Goal: Use online tool/utility: Utilize a website feature to perform a specific function

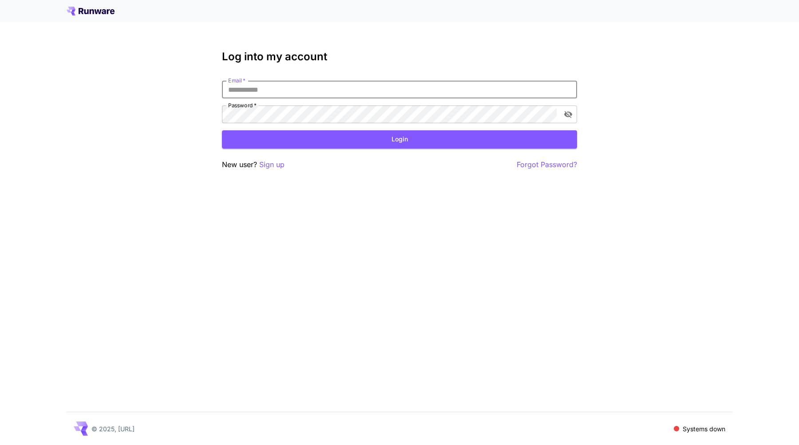
click at [351, 87] on input "Email   *" at bounding box center [399, 90] width 355 height 18
type input "**********"
click at [351, 134] on button "Login" at bounding box center [399, 139] width 355 height 18
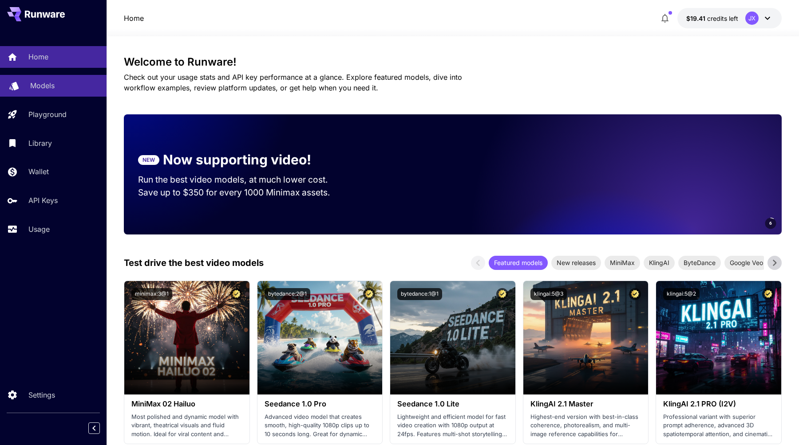
click at [39, 94] on link "Models" at bounding box center [53, 86] width 106 height 22
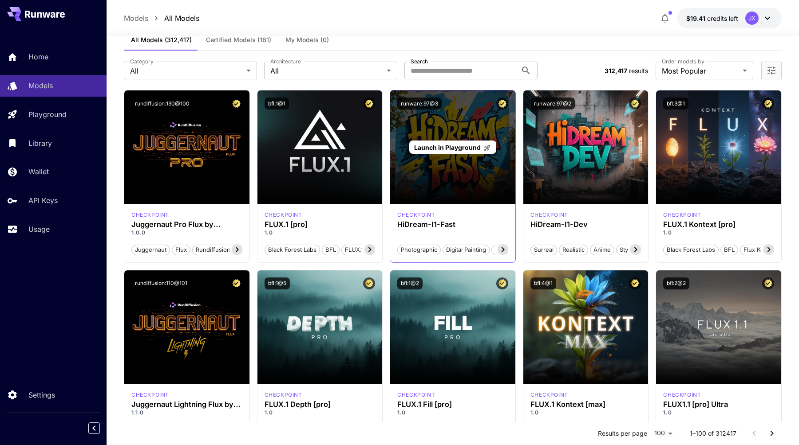
scroll to position [22, 0]
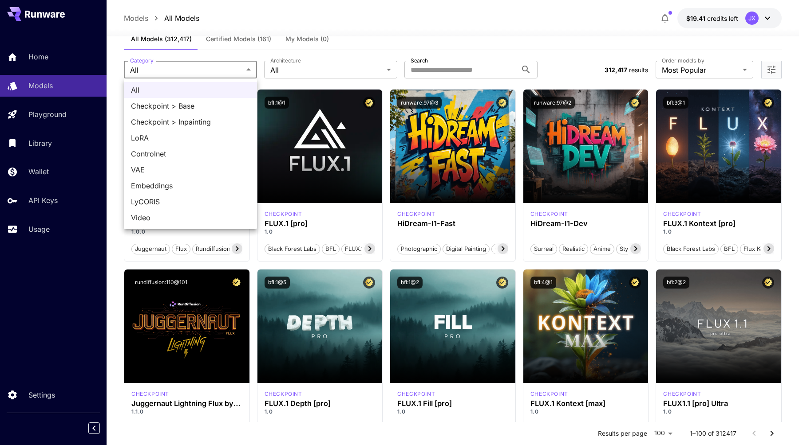
click at [322, 76] on div at bounding box center [399, 222] width 799 height 445
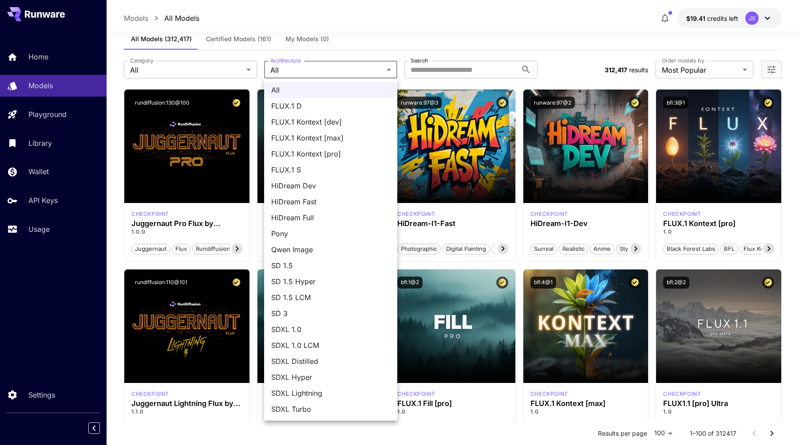
click at [330, 70] on div at bounding box center [399, 222] width 799 height 445
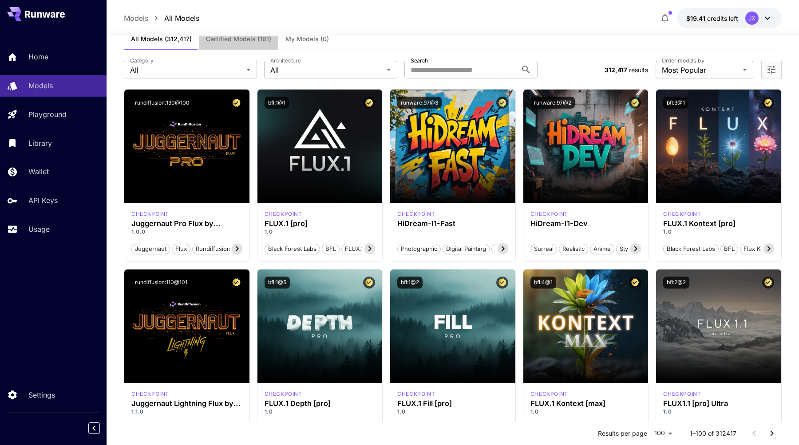
click at [248, 40] on span "Certified Models (161)" at bounding box center [238, 39] width 65 height 8
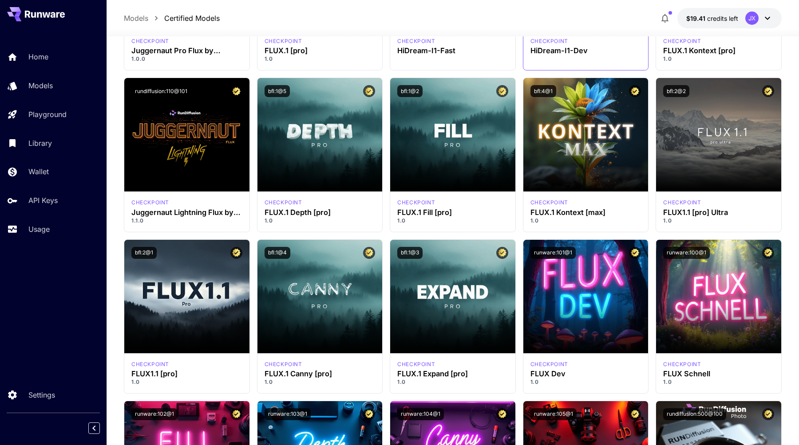
scroll to position [162, 0]
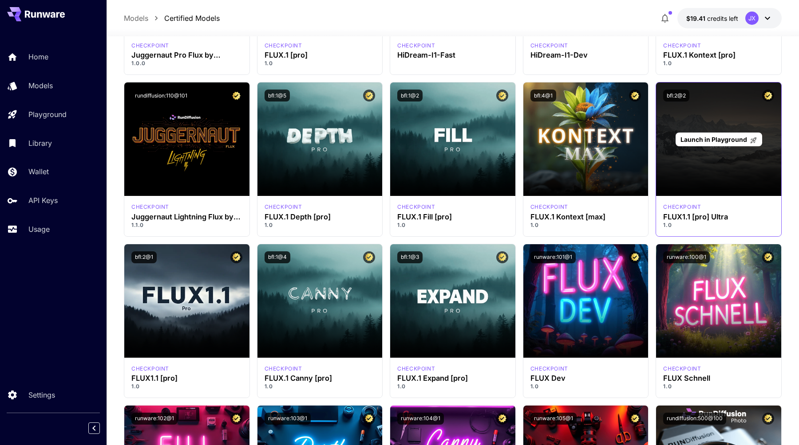
click at [726, 138] on span "Launch in Playground" at bounding box center [713, 140] width 67 height 8
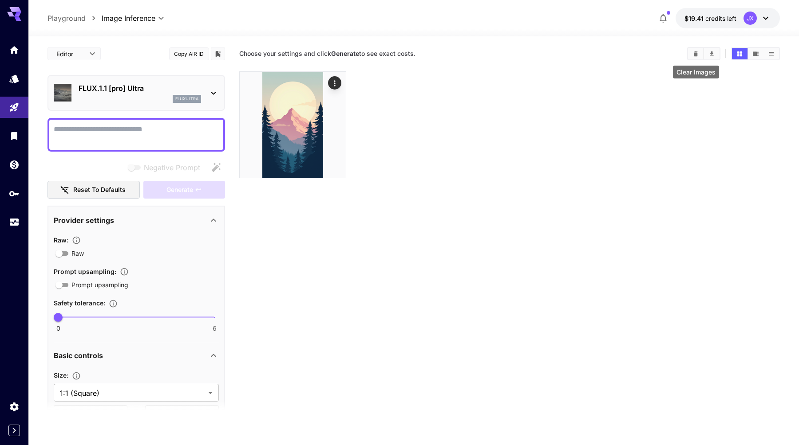
click at [695, 55] on icon "Clear Images" at bounding box center [695, 53] width 4 height 5
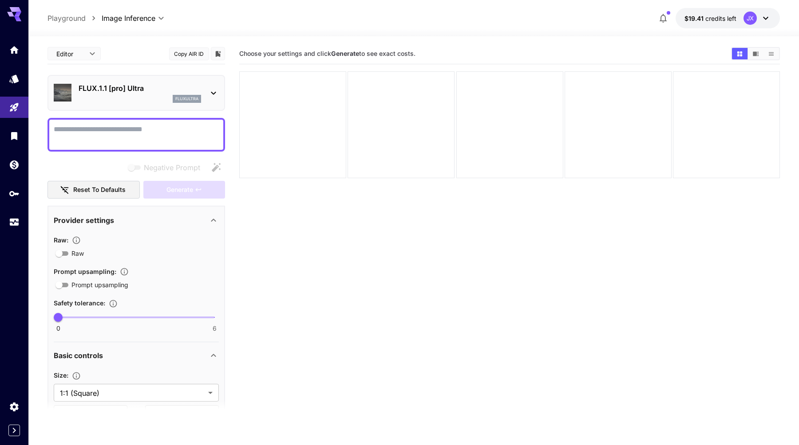
click at [148, 136] on textarea "Negative Prompt" at bounding box center [136, 134] width 165 height 21
paste textarea "**********"
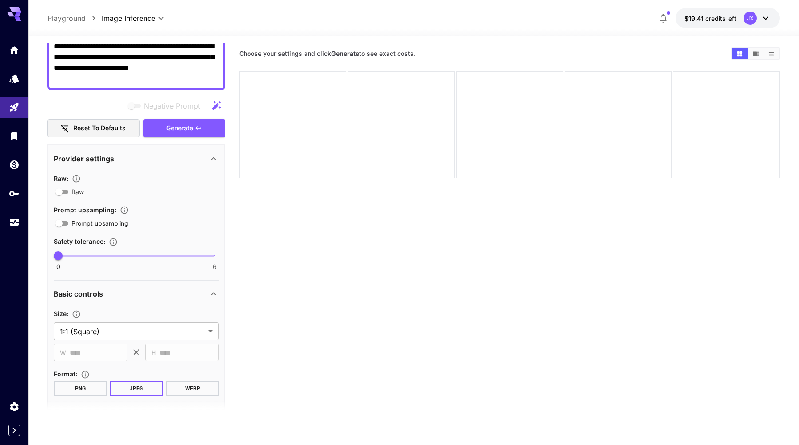
scroll to position [177, 0]
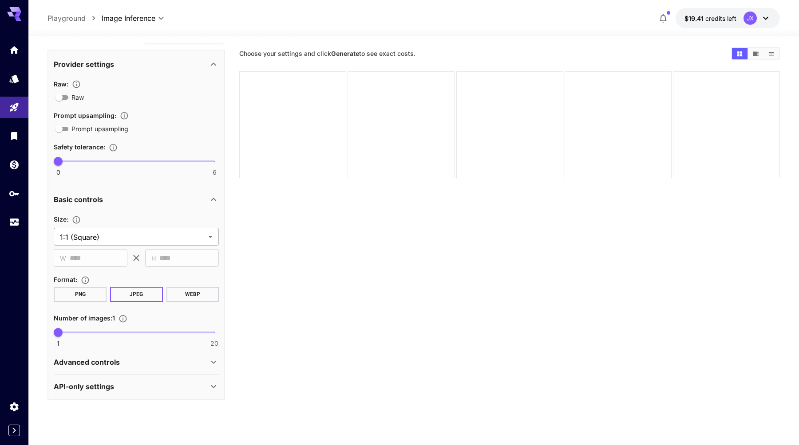
type textarea "**********"
click at [147, 241] on body "**********" at bounding box center [399, 257] width 799 height 515
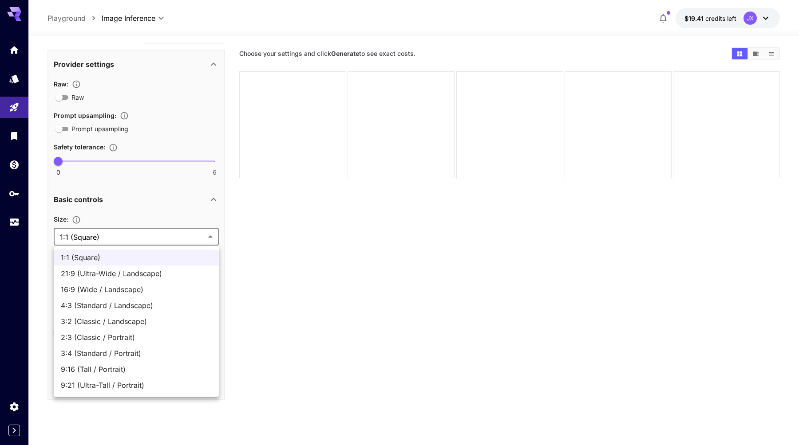
click at [159, 369] on span "9:16 (Tall / Portrait)" at bounding box center [136, 369] width 151 height 11
type input "**********"
type input "****"
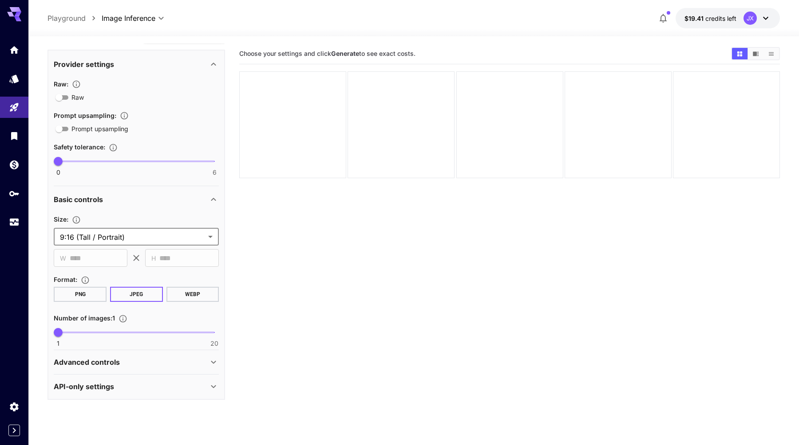
click at [80, 299] on button "PNG" at bounding box center [80, 294] width 53 height 15
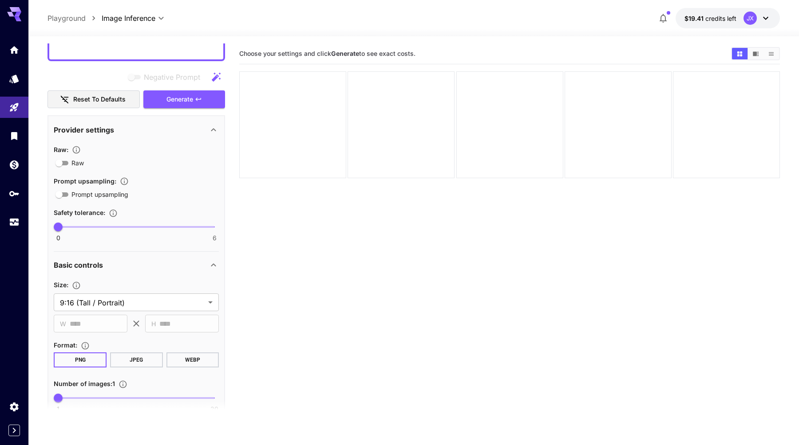
scroll to position [82, 0]
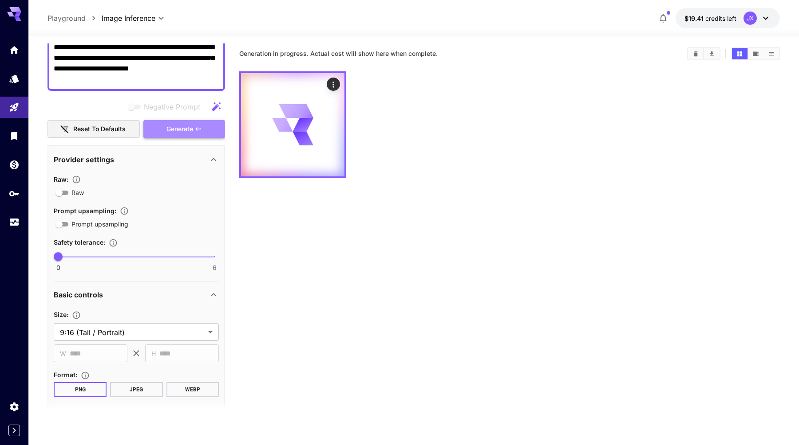
click at [197, 127] on icon "button" at bounding box center [198, 129] width 7 height 7
click at [419, 198] on section "Generation in progress. Actual cost will show here when complete." at bounding box center [509, 265] width 540 height 445
click at [404, 197] on section "Generation in progress. Actual cost will show here when complete." at bounding box center [509, 265] width 540 height 445
click at [400, 201] on section "Generation in progress. Actual cost will show here when complete." at bounding box center [509, 265] width 540 height 445
click at [410, 191] on section "Generation in progress. Actual cost will show here when complete." at bounding box center [509, 265] width 540 height 445
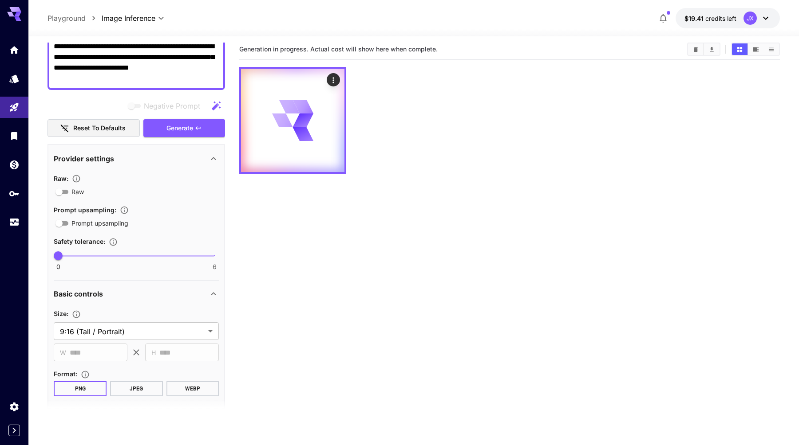
scroll to position [0, 0]
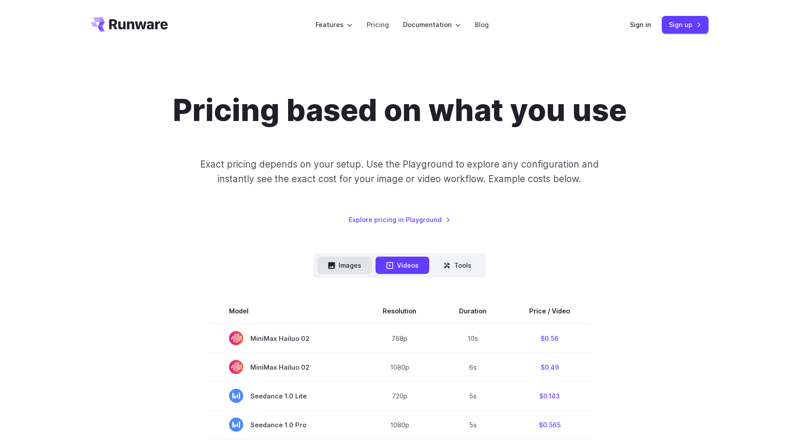
click at [339, 271] on button "Images" at bounding box center [344, 265] width 55 height 17
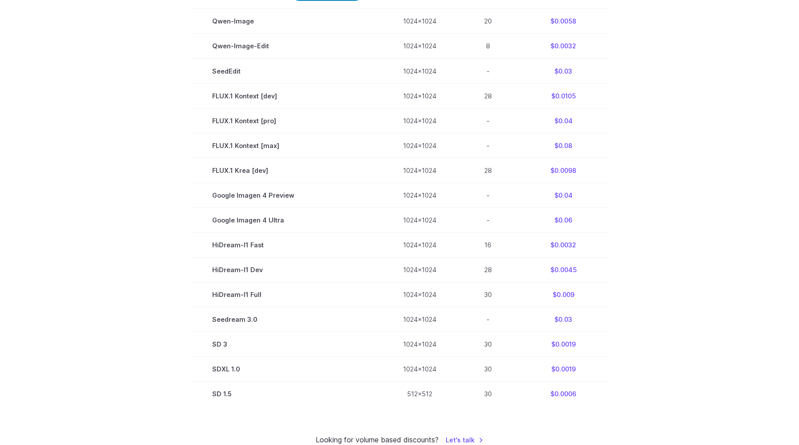
scroll to position [393, 0]
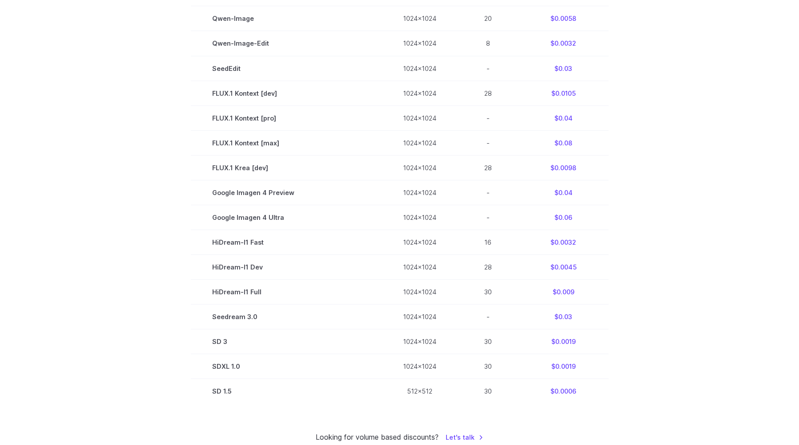
click at [107, 189] on section "Model Size Steps Price / Image FLUX.1 [schnell] 1024x1024 4 $0.0013 FLUX.1 [dev…" at bounding box center [400, 154] width 618 height 497
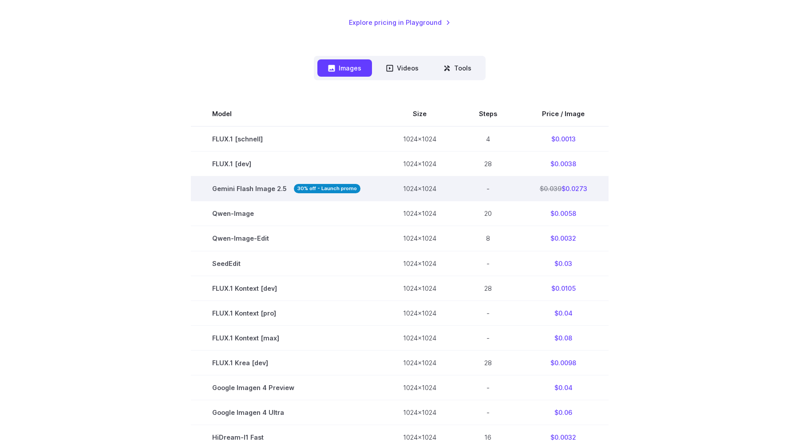
scroll to position [151, 0]
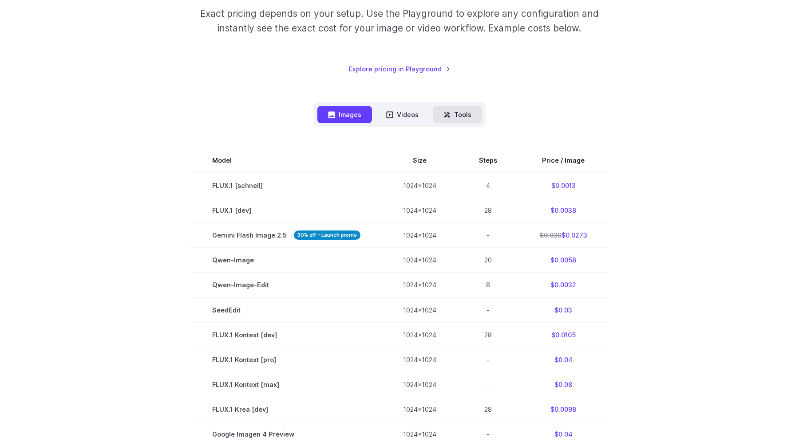
click at [463, 120] on button "Tools" at bounding box center [457, 114] width 49 height 17
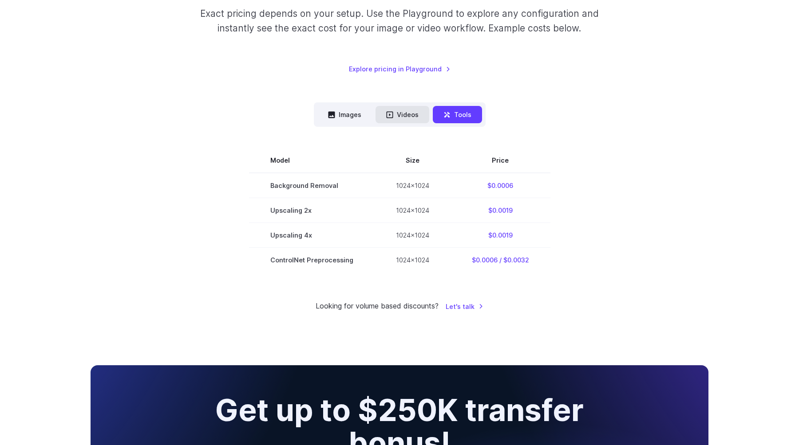
click at [397, 120] on button "Videos" at bounding box center [402, 114] width 54 height 17
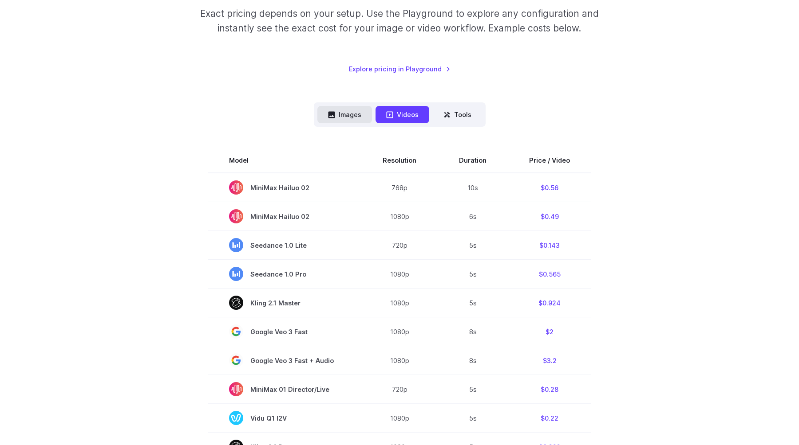
click at [368, 119] on button "Images" at bounding box center [344, 114] width 55 height 17
